Goal: Navigation & Orientation: Find specific page/section

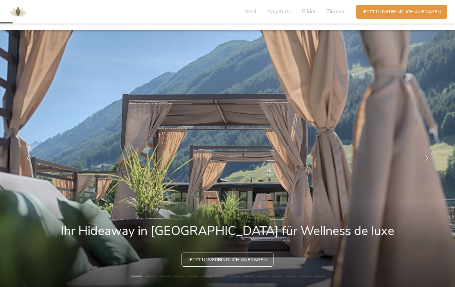
scroll to position [55, 0]
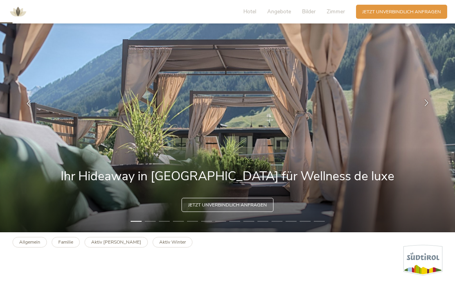
click at [429, 103] on icon at bounding box center [426, 102] width 7 height 7
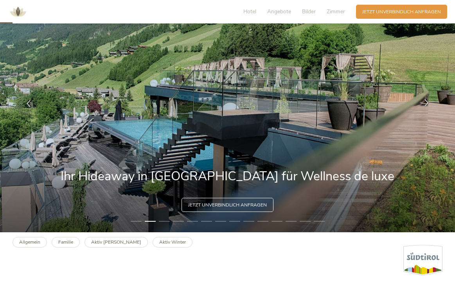
click at [428, 103] on icon at bounding box center [426, 102] width 7 height 7
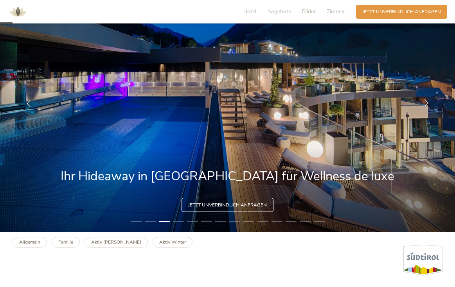
click at [428, 103] on icon at bounding box center [426, 102] width 7 height 7
click at [428, 102] on icon at bounding box center [426, 102] width 7 height 7
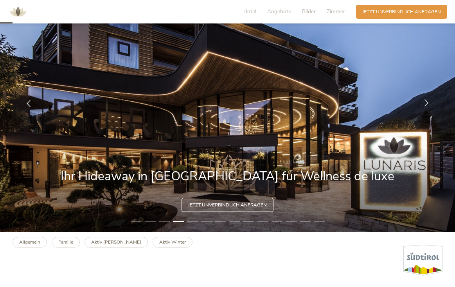
click at [428, 102] on icon at bounding box center [426, 102] width 7 height 7
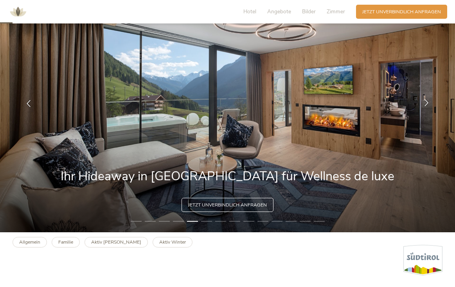
click at [428, 102] on icon at bounding box center [426, 102] width 7 height 7
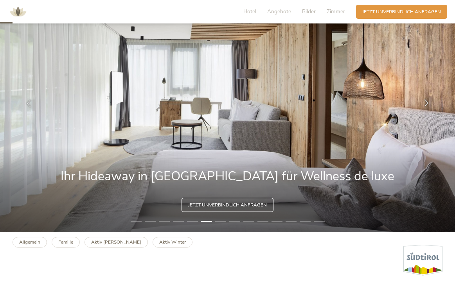
click at [428, 102] on icon at bounding box center [426, 102] width 7 height 7
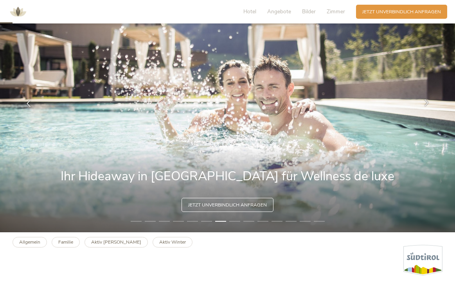
click at [428, 102] on icon at bounding box center [426, 102] width 7 height 7
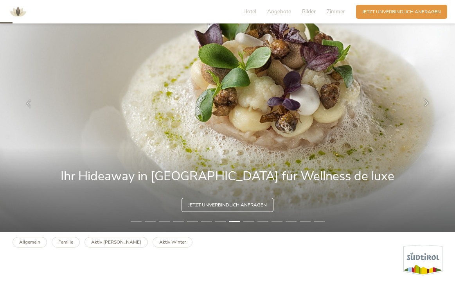
click at [428, 104] on icon at bounding box center [426, 102] width 7 height 7
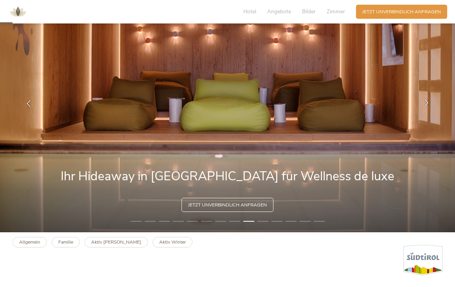
click at [428, 104] on icon at bounding box center [426, 102] width 7 height 7
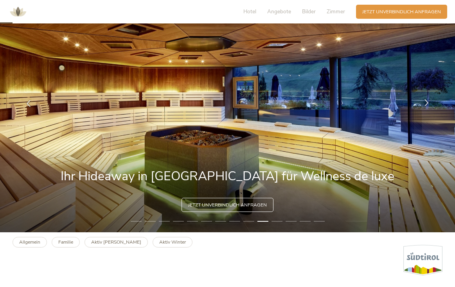
click at [428, 104] on icon at bounding box center [426, 102] width 7 height 7
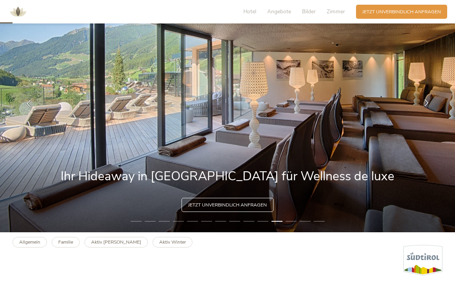
click at [428, 104] on icon at bounding box center [426, 102] width 7 height 7
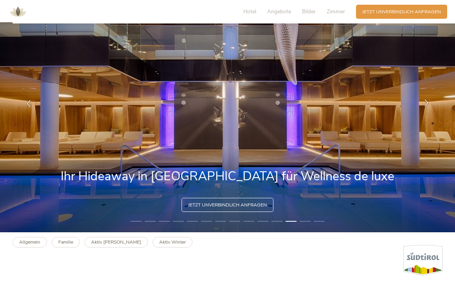
click at [428, 104] on icon at bounding box center [426, 102] width 7 height 7
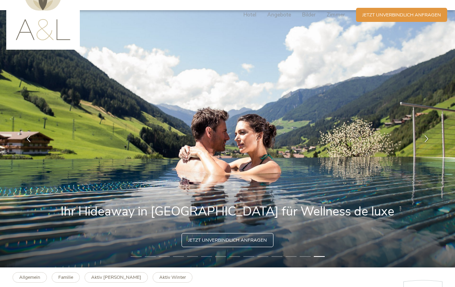
scroll to position [0, 0]
